Goal: Transaction & Acquisition: Purchase product/service

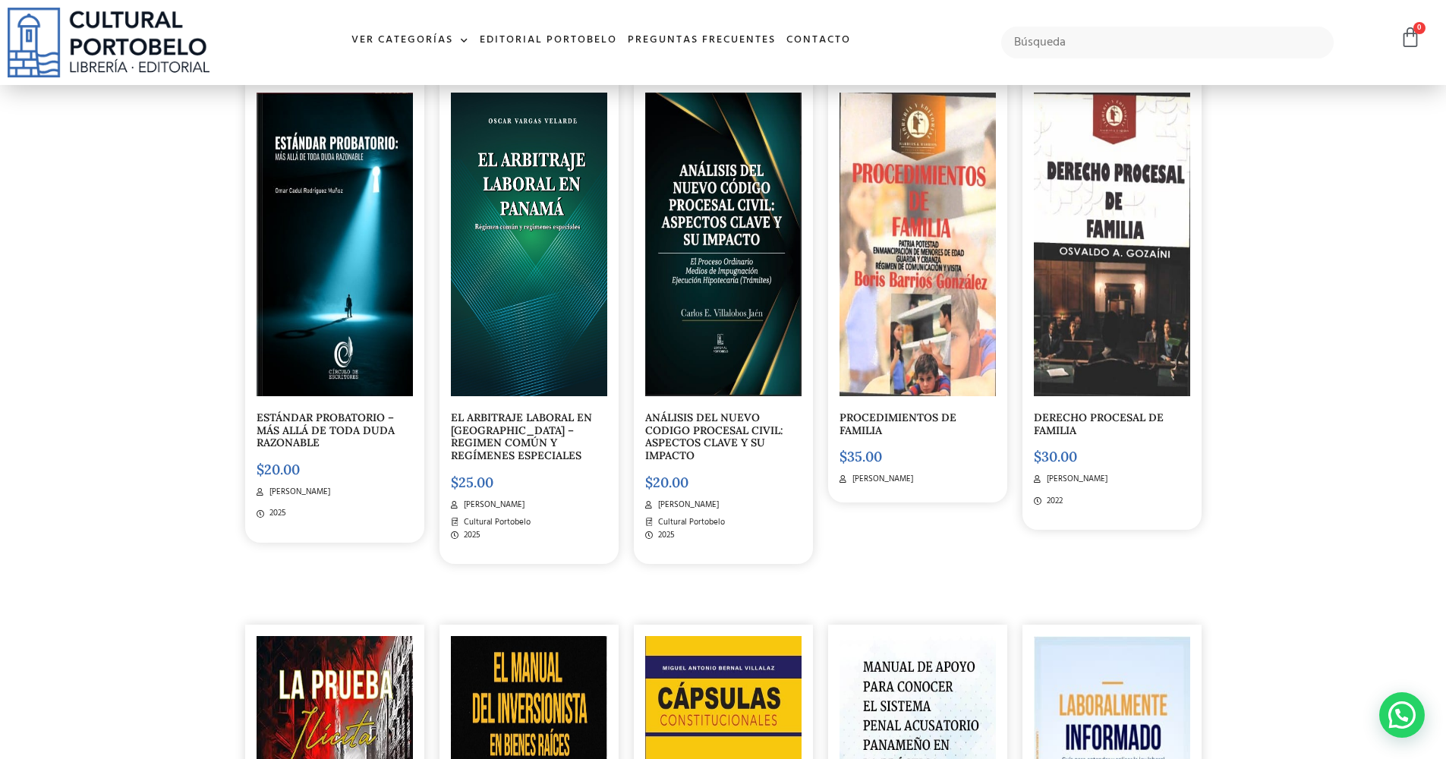
scroll to position [5026, 0]
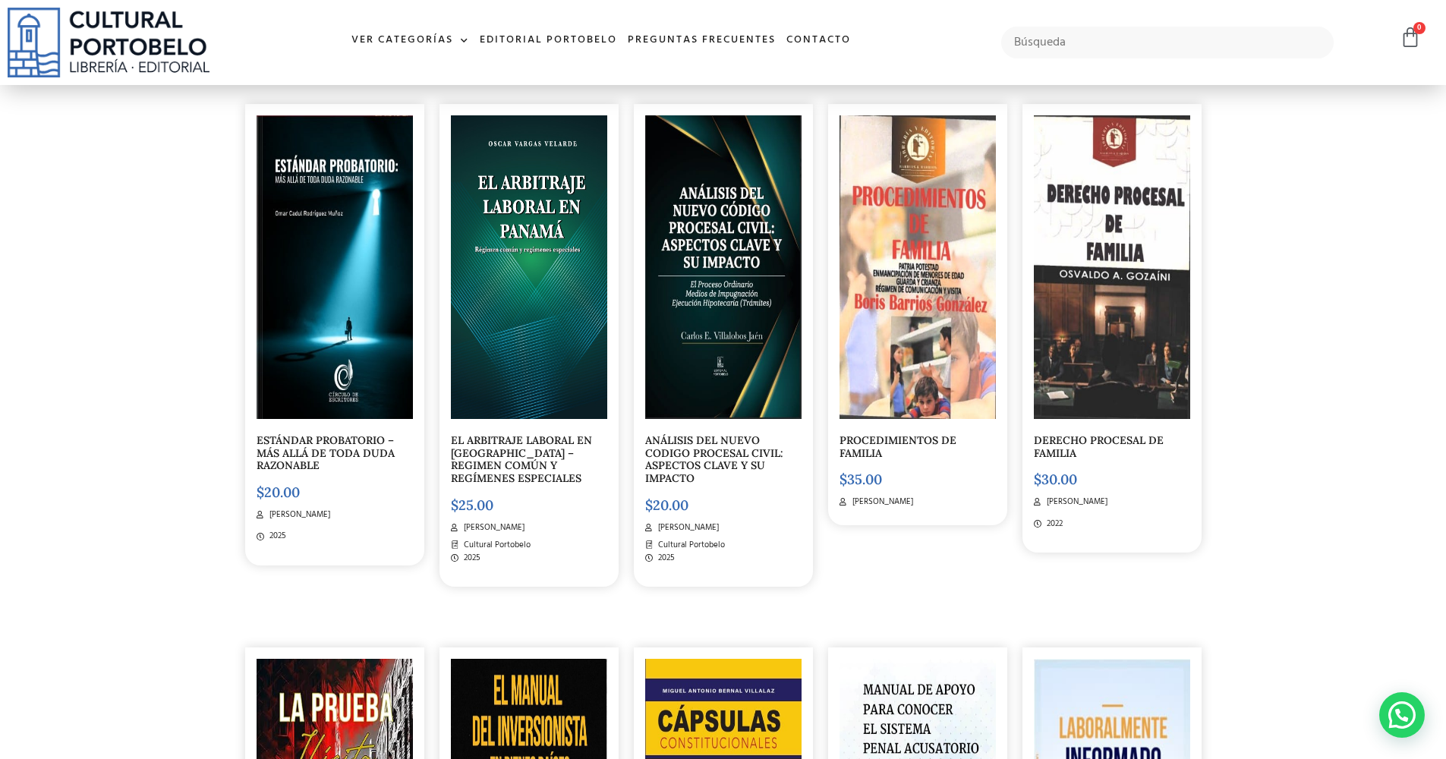
click at [730, 206] on img at bounding box center [723, 267] width 156 height 304
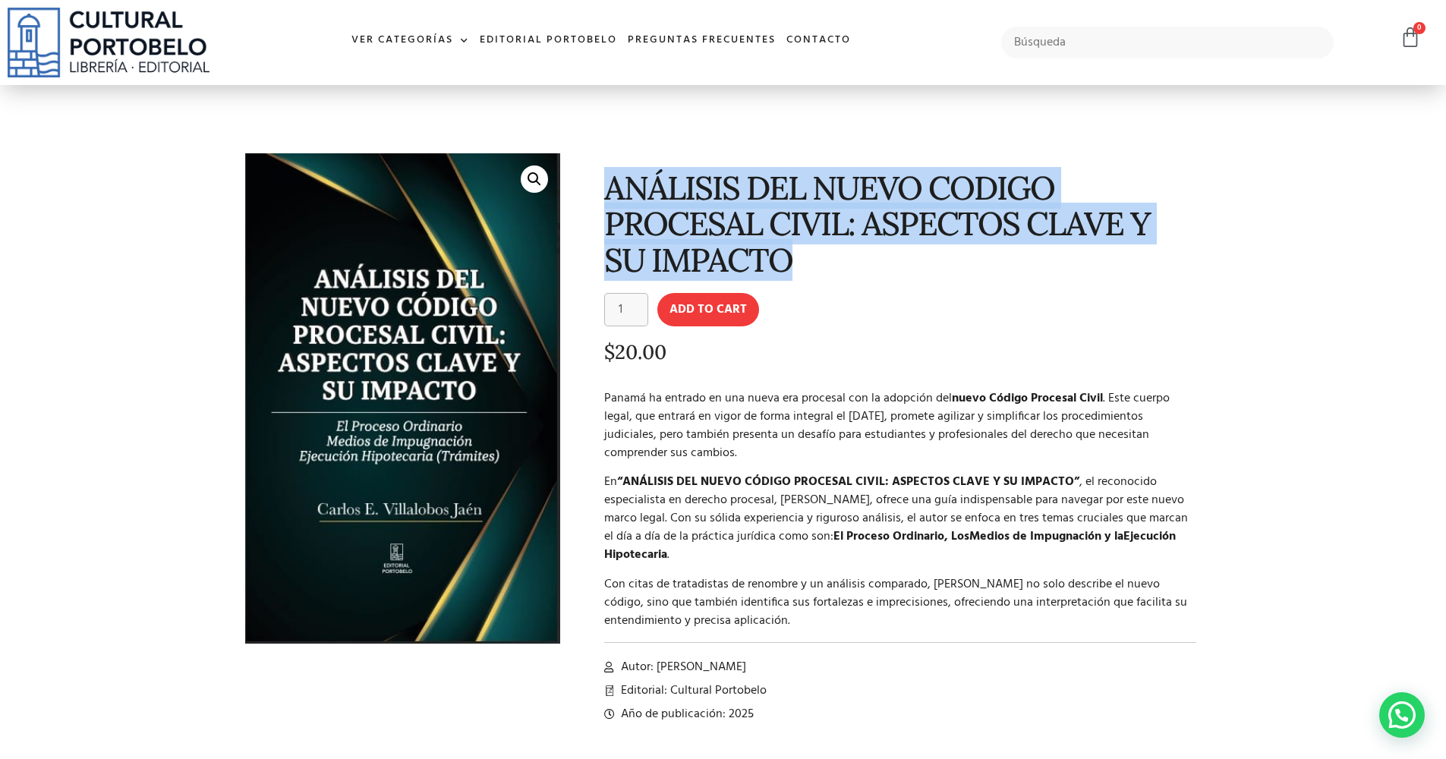
drag, startPoint x: 606, startPoint y: 187, endPoint x: 842, endPoint y: 260, distance: 246.0
click at [842, 260] on h1 "ANÁLISIS DEL NUEVO CODIGO PROCESAL CIVIL: ASPECTOS CLAVE Y SU IMPACTO" at bounding box center [900, 224] width 593 height 108
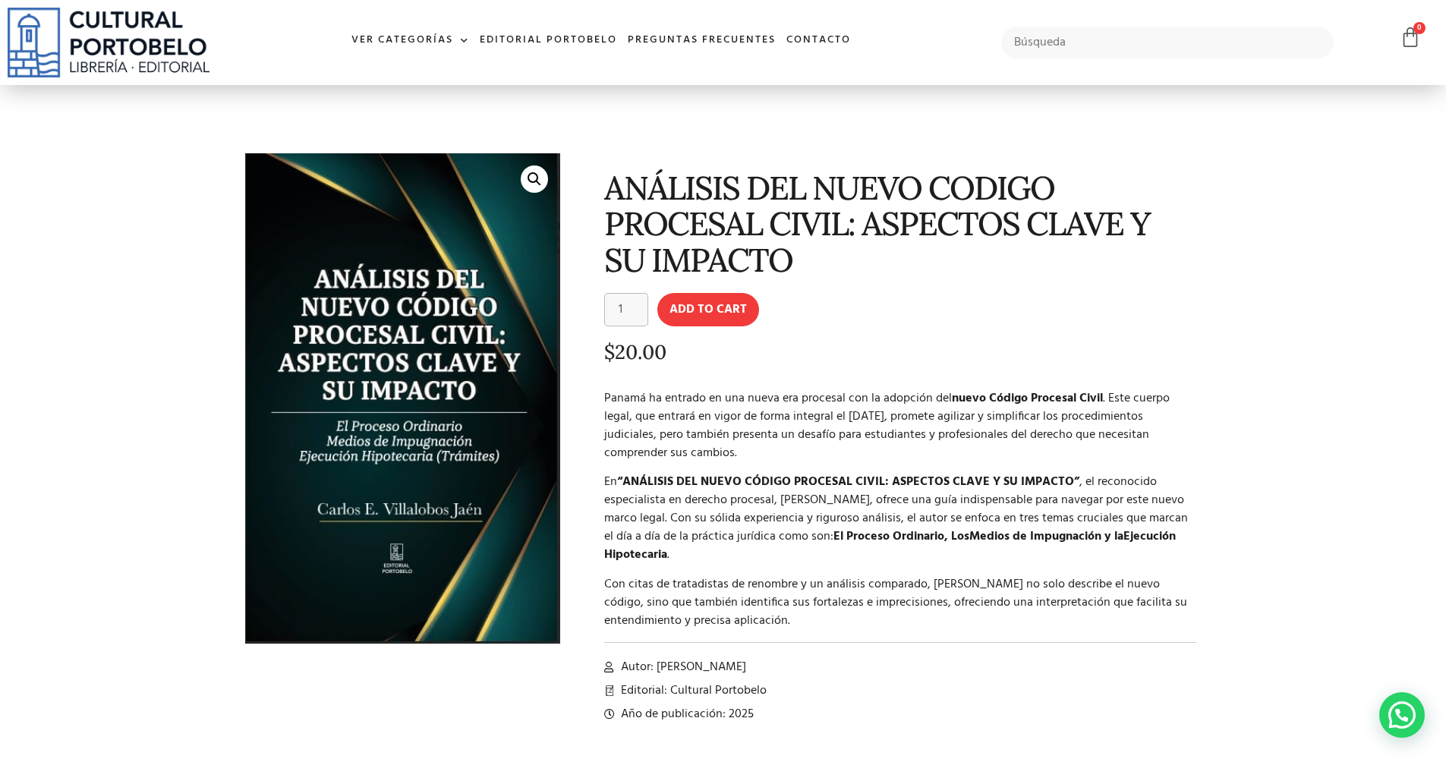
click at [848, 357] on p "$ 20.00" at bounding box center [900, 352] width 593 height 22
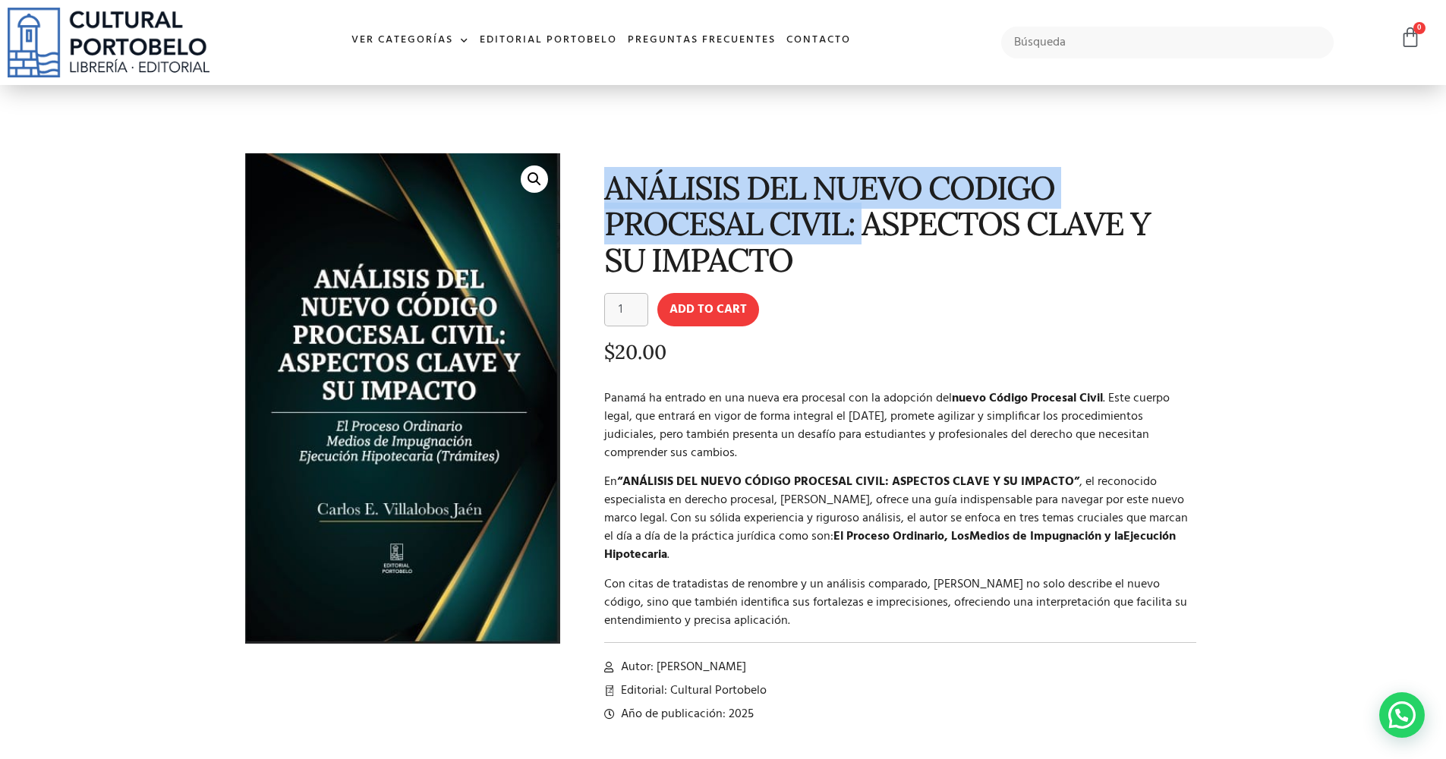
drag, startPoint x: 612, startPoint y: 191, endPoint x: 864, endPoint y: 226, distance: 255.1
click at [864, 226] on h1 "ANÁLISIS DEL NUEVO CODIGO PROCESAL CIVIL: ASPECTOS CLAVE Y SU IMPACTO" at bounding box center [900, 224] width 593 height 108
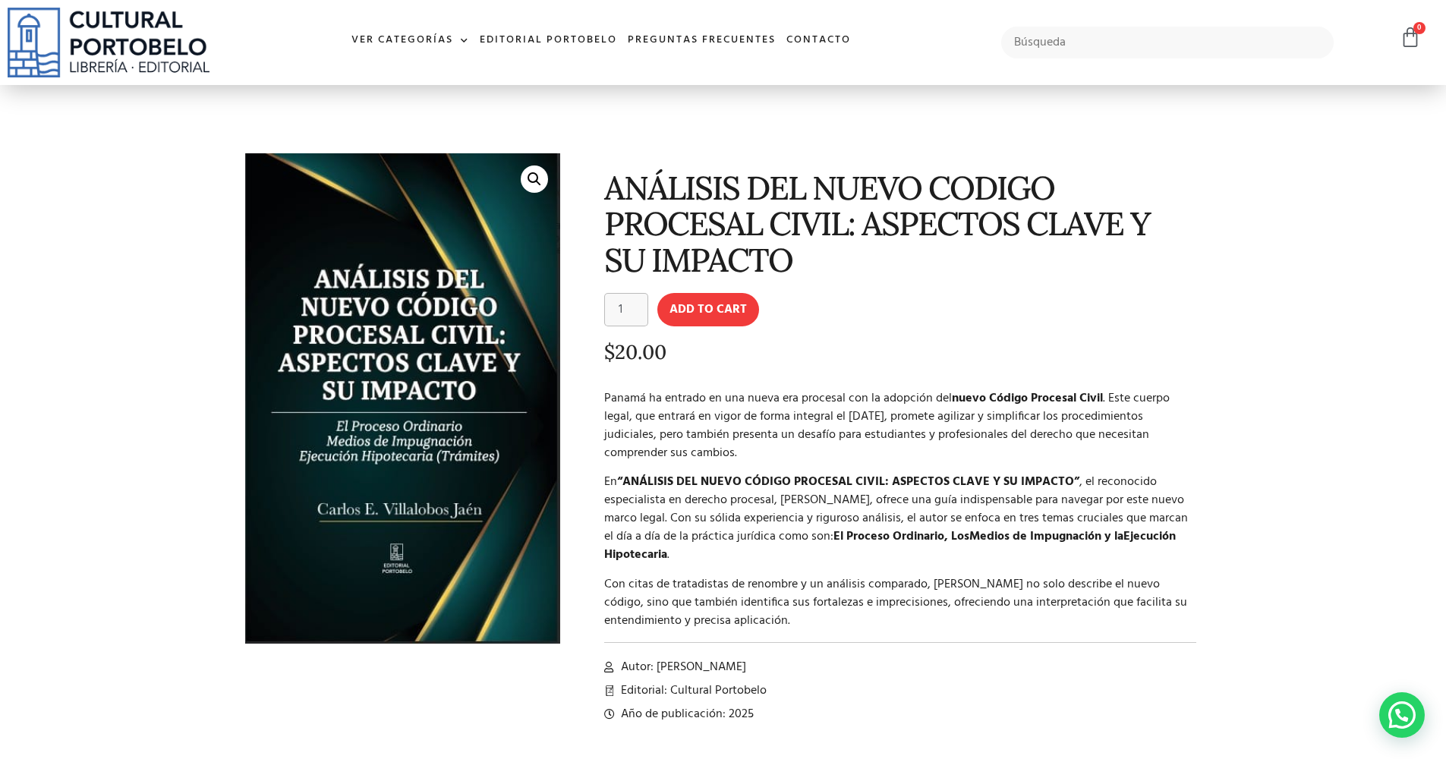
click at [851, 241] on h1 "ANÁLISIS DEL NUEVO CODIGO PROCESAL CIVIL: ASPECTOS CLAVE Y SU IMPACTO" at bounding box center [900, 224] width 593 height 108
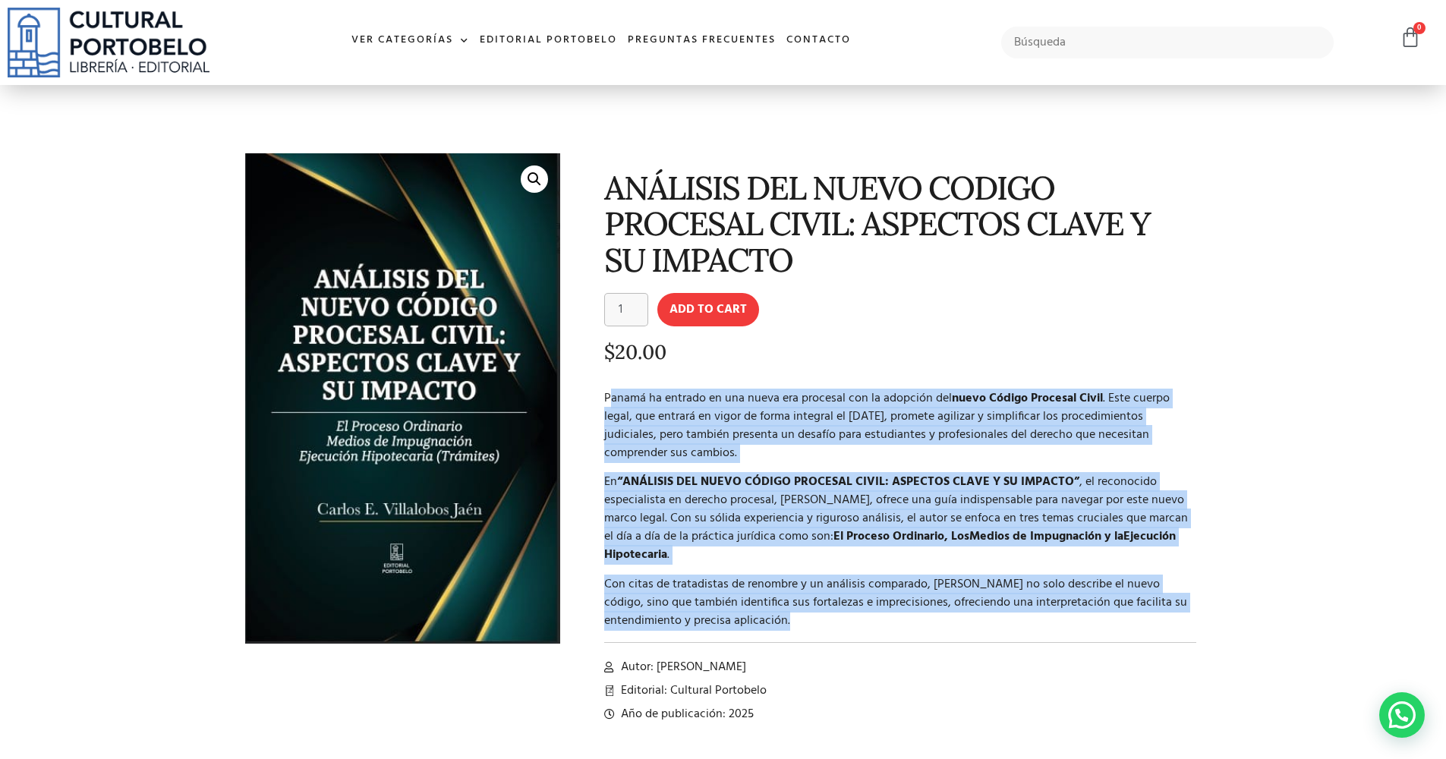
drag, startPoint x: 612, startPoint y: 395, endPoint x: 1038, endPoint y: 626, distance: 485.2
click at [1038, 626] on div "ANÁLISIS DEL NUEVO CODIGO PROCESAL CIVIL: ASPECTOS CLAVE Y SU IMPACTO ANÁLISIS …" at bounding box center [888, 441] width 641 height 590
click at [1032, 610] on p "Con citas de tratadistas de renombre y un análisis comparado, Villalobos Jaén n…" at bounding box center [900, 602] width 593 height 55
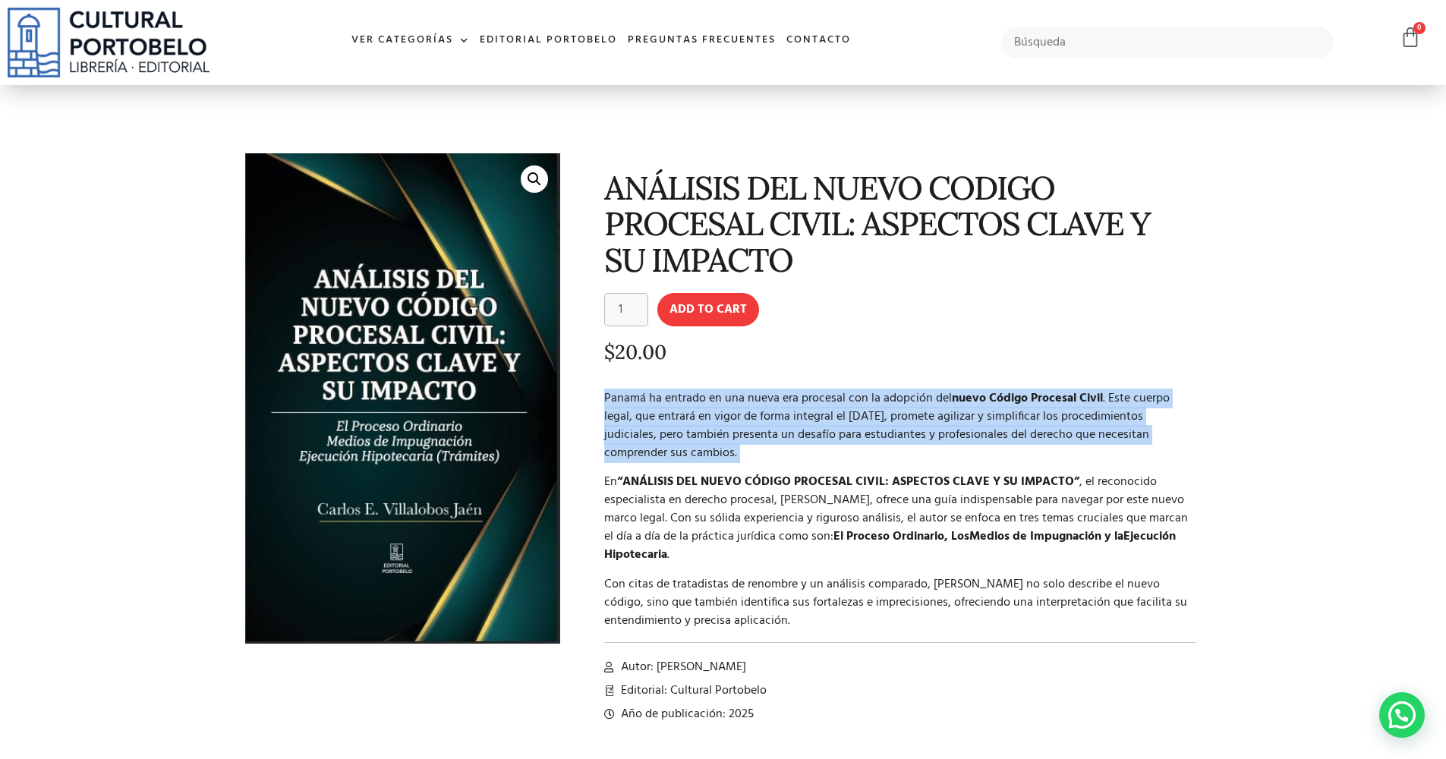
drag, startPoint x: 603, startPoint y: 395, endPoint x: 791, endPoint y: 462, distance: 199.7
click at [791, 462] on div "Panamá ha entrado en una nueva era procesal con la adopción del nuevo Código Pr…" at bounding box center [900, 509] width 593 height 241
click at [788, 445] on p "Panamá ha entrado en una nueva era procesal con la adopción del nuevo Código Pr…" at bounding box center [900, 425] width 593 height 73
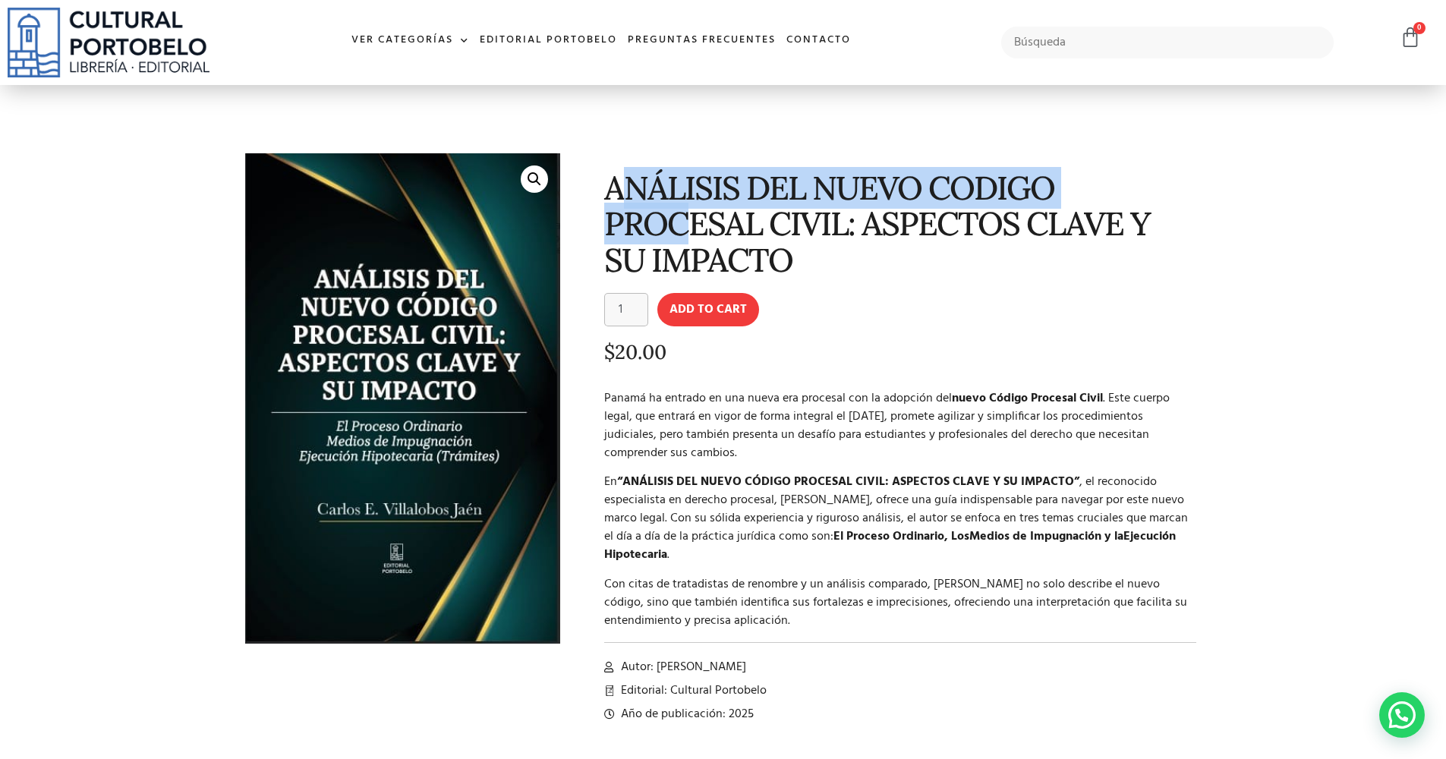
drag, startPoint x: 617, startPoint y: 170, endPoint x: 687, endPoint y: 236, distance: 96.1
click at [689, 215] on h1 "ANÁLISIS DEL NUEVO CODIGO PROCESAL CIVIL: ASPECTOS CLAVE Y SU IMPACTO" at bounding box center [900, 224] width 593 height 108
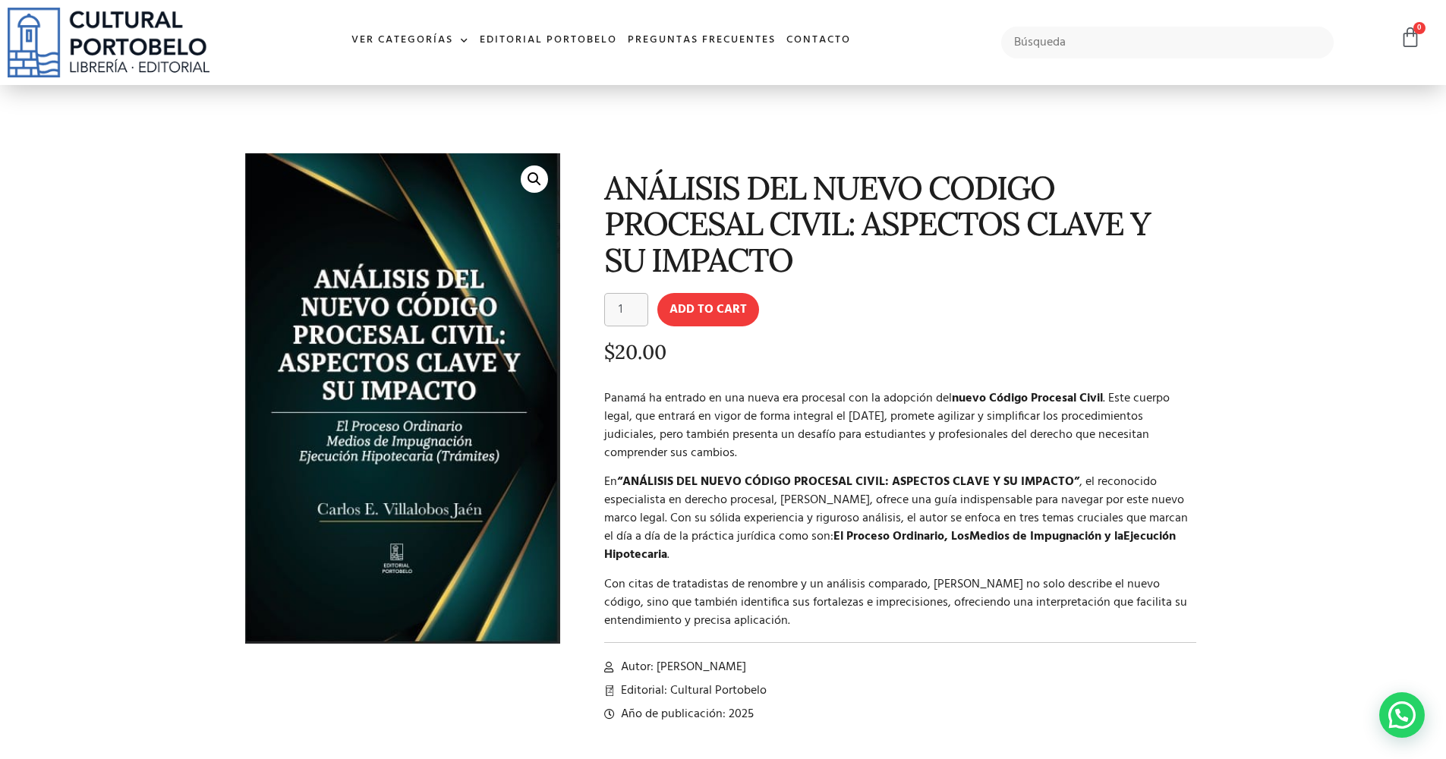
click at [653, 421] on p "Panamá ha entrado en una nueva era procesal con la adopción del nuevo Código Pr…" at bounding box center [900, 425] width 593 height 73
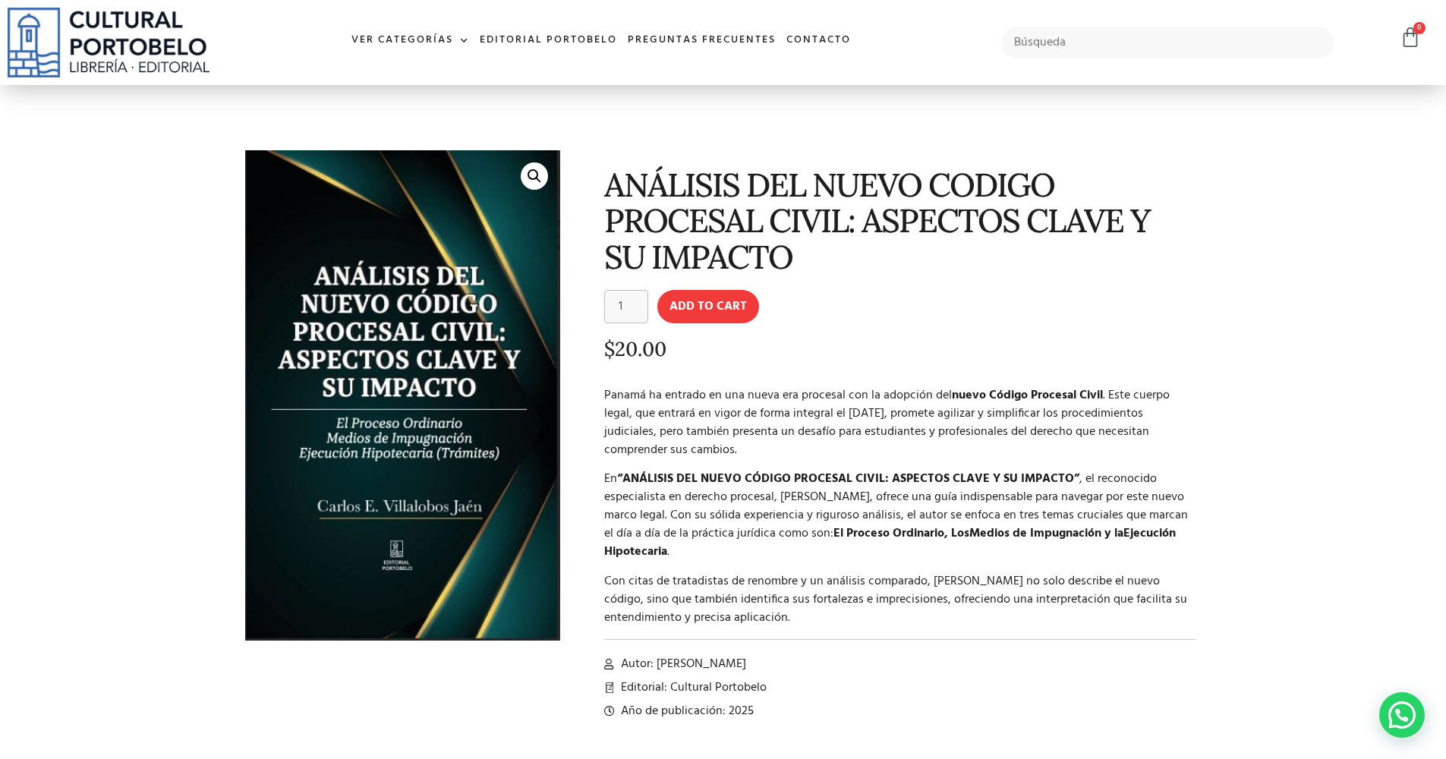
click at [739, 225] on h1 "ANÁLISIS DEL NUEVO CODIGO PROCESAL CIVIL: ASPECTOS CLAVE Y SU IMPACTO" at bounding box center [900, 221] width 593 height 108
